Goal: Task Accomplishment & Management: Use online tool/utility

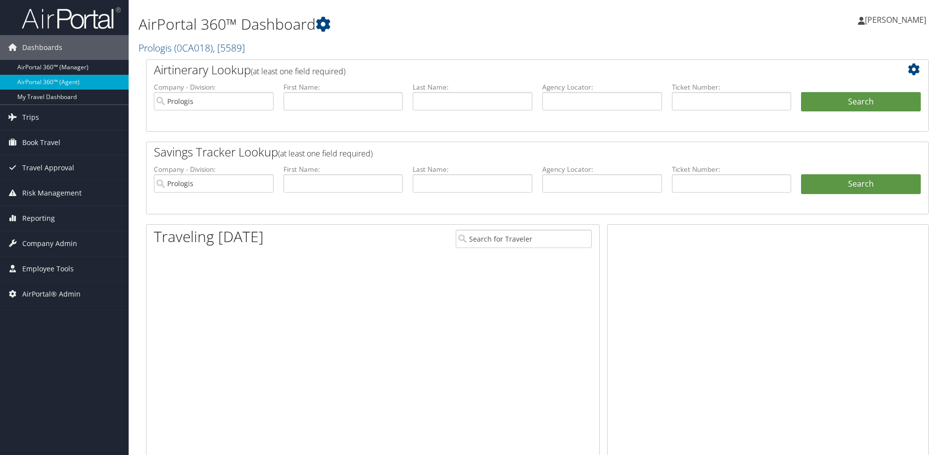
scroll to position [46, 0]
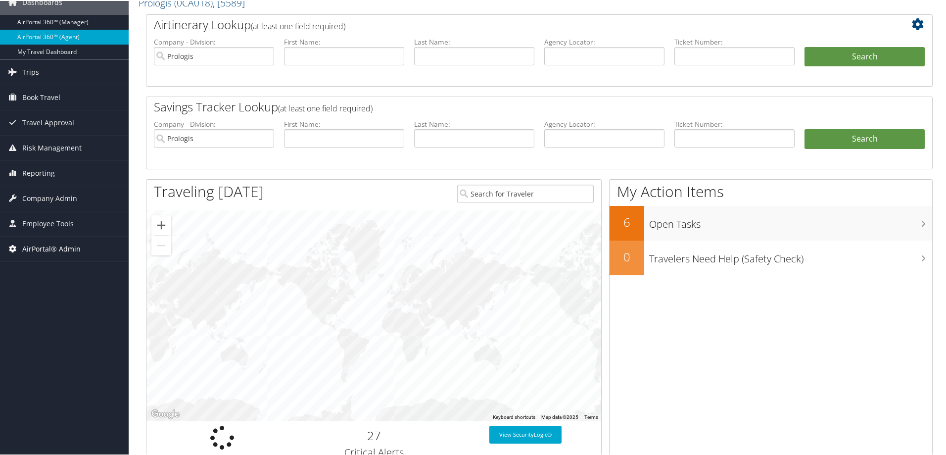
click at [47, 248] on span "AirPortal® Admin" at bounding box center [51, 248] width 58 height 25
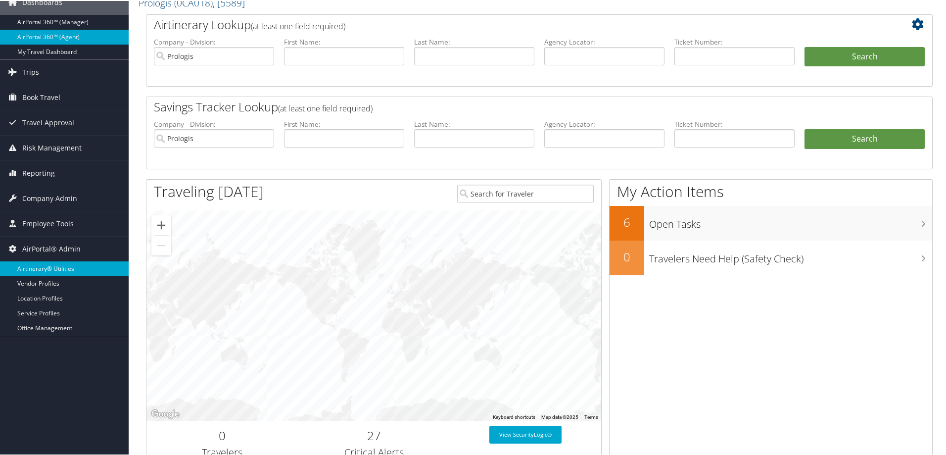
click at [45, 267] on link "Airtinerary® Utilities" at bounding box center [64, 267] width 129 height 15
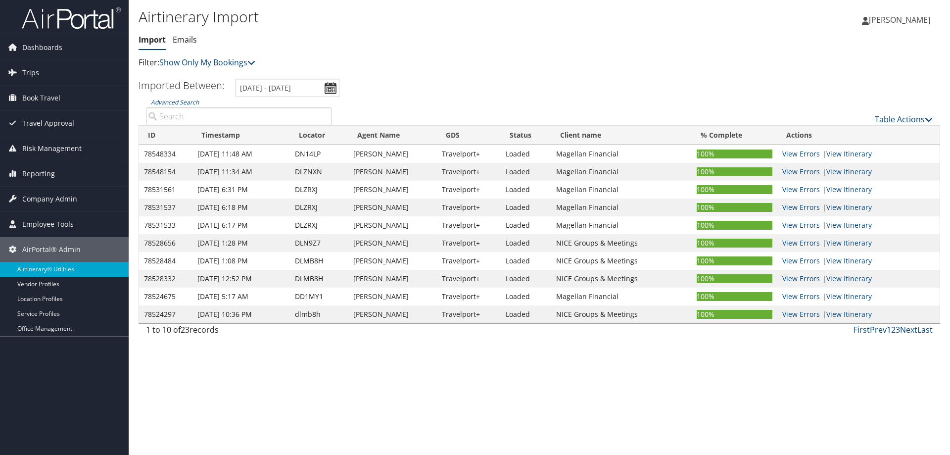
click at [883, 120] on link "Table Actions" at bounding box center [904, 119] width 58 height 11
click at [829, 151] on link "Import Itinerary" at bounding box center [871, 151] width 130 height 17
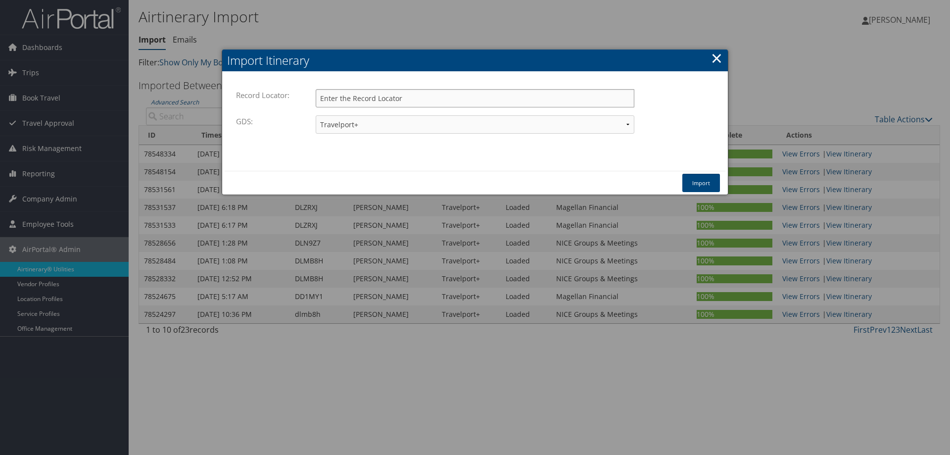
click at [346, 100] on input "Record Locator:" at bounding box center [475, 98] width 319 height 18
type input "c4789v"
click at [701, 184] on button "Import" at bounding box center [702, 183] width 38 height 18
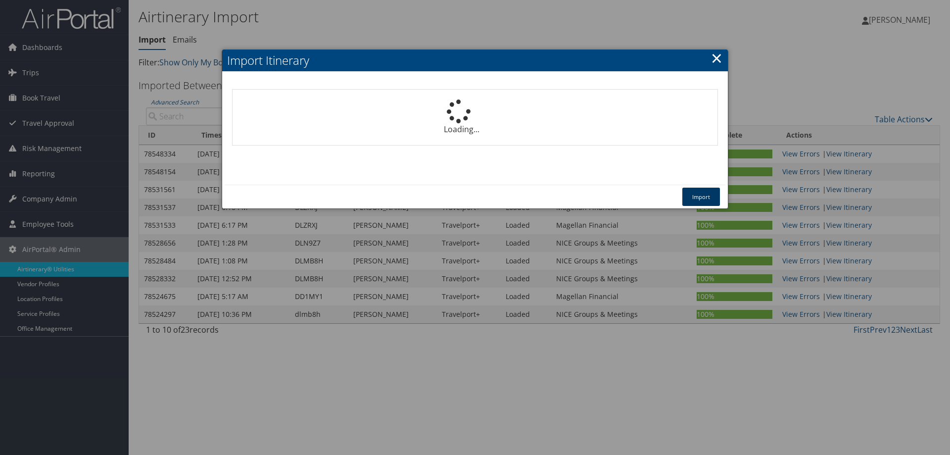
select select "1P"
